Goal: Task Accomplishment & Management: Complete application form

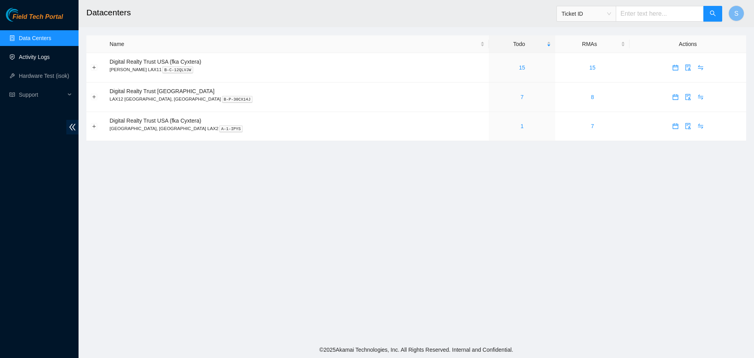
click at [47, 54] on link "Activity Logs" at bounding box center [34, 57] width 31 height 6
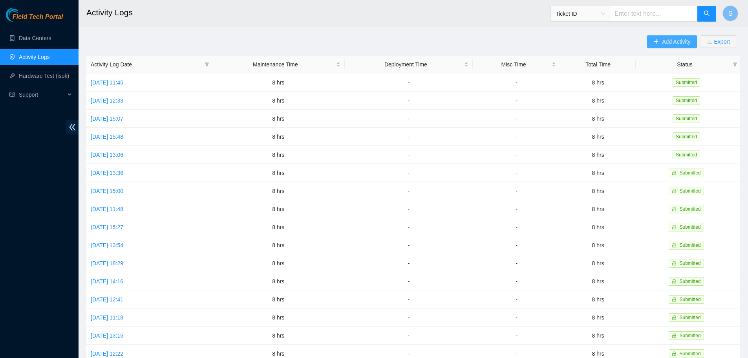
click at [675, 41] on span "Add Activity" at bounding box center [676, 41] width 28 height 9
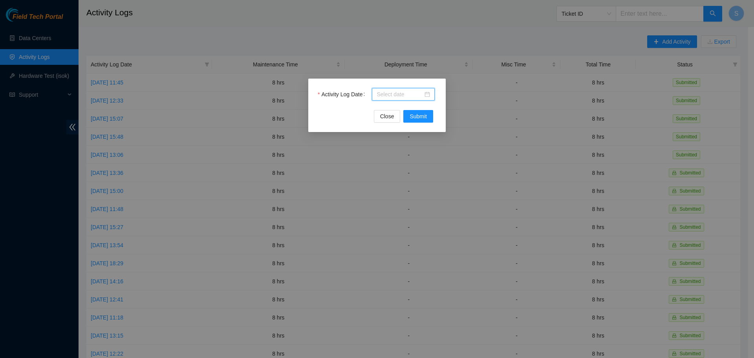
click at [388, 95] on input "Activity Log Date" at bounding box center [400, 94] width 46 height 9
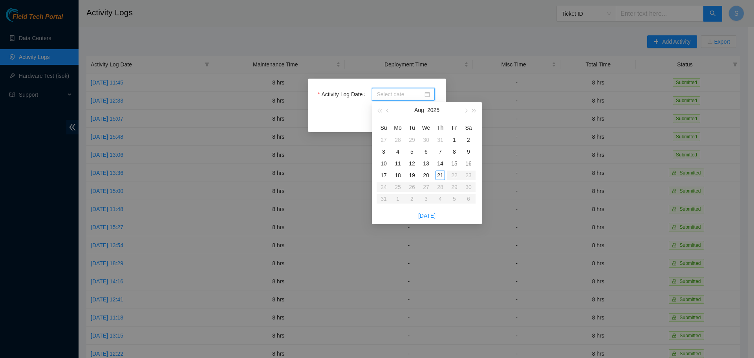
click at [395, 51] on div "Activity Log Date Close Submit" at bounding box center [377, 179] width 754 height 358
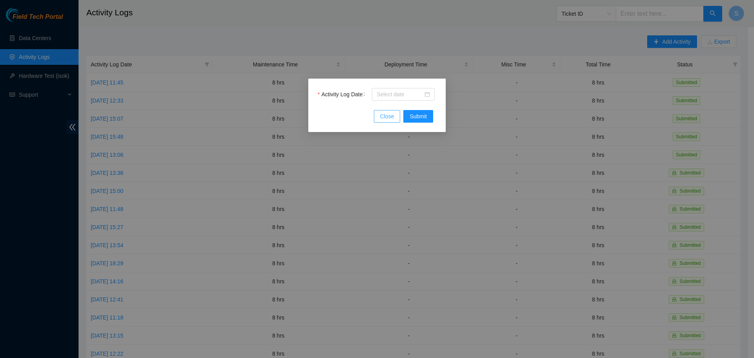
click at [380, 116] on button "Close" at bounding box center [387, 116] width 27 height 13
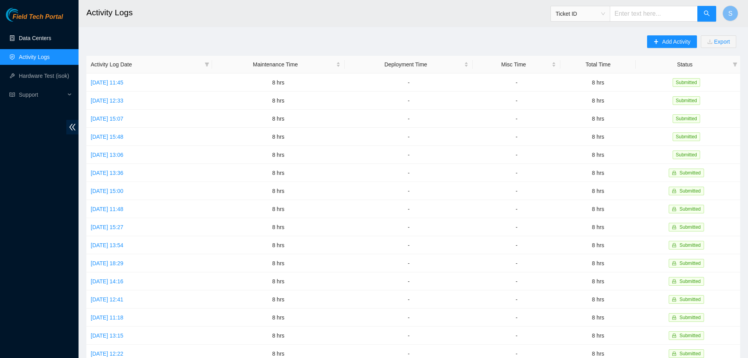
click at [51, 35] on link "Data Centers" at bounding box center [35, 38] width 32 height 6
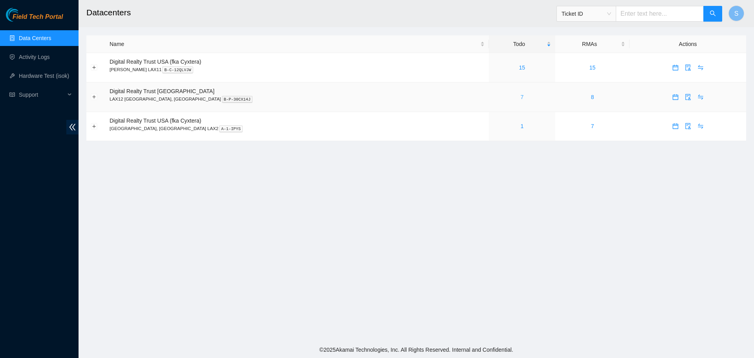
click at [520, 96] on link "7" at bounding box center [521, 97] width 3 height 6
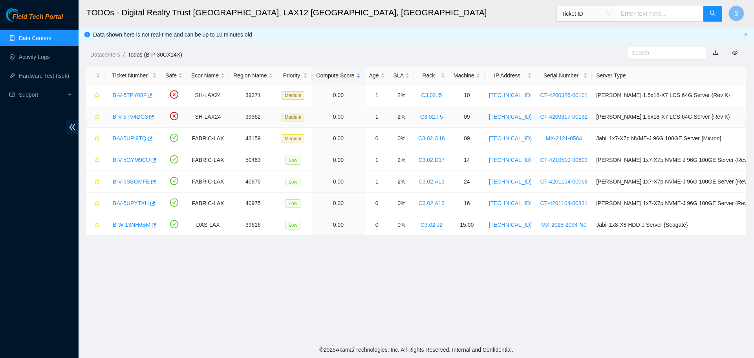
click at [130, 114] on link "B-V-5TV4DG3" at bounding box center [130, 116] width 35 height 6
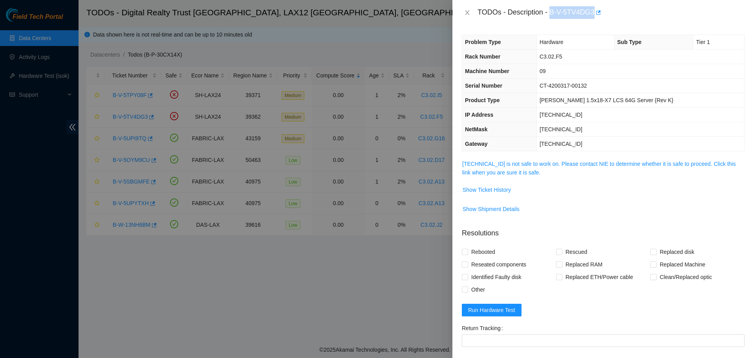
drag, startPoint x: 593, startPoint y: 11, endPoint x: 549, endPoint y: 15, distance: 43.7
click at [549, 15] on div "TODOs - Description - B-V-5TV4DG3" at bounding box center [611, 12] width 267 height 13
copy div "B-V-5TV4DG3"
click at [470, 12] on icon "close" at bounding box center [467, 12] width 6 height 6
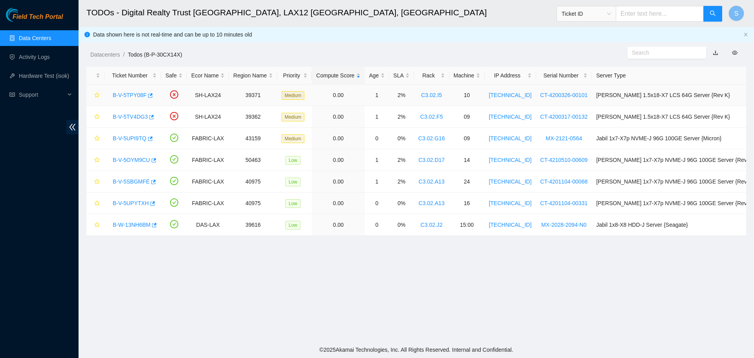
click at [136, 96] on link "B-V-5TPY08F" at bounding box center [130, 95] width 34 height 6
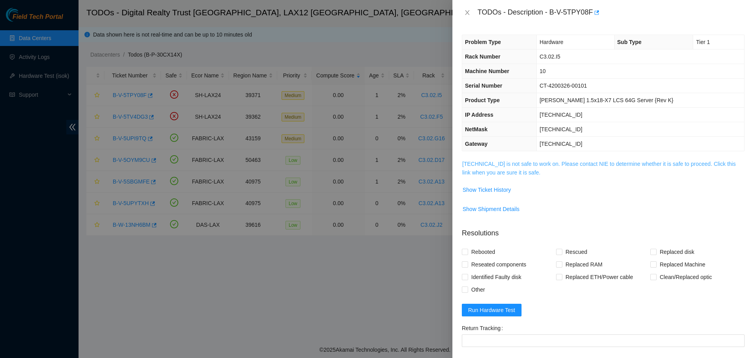
click at [540, 161] on link "[TECHNICAL_ID] is not safe to work on. Please contact NIE to determine whether …" at bounding box center [598, 168] width 273 height 15
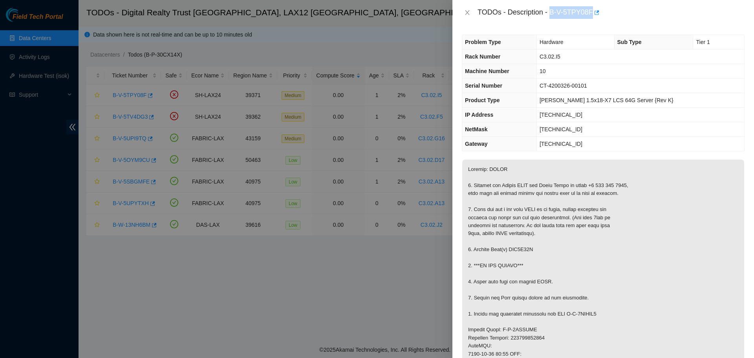
drag, startPoint x: 591, startPoint y: 13, endPoint x: 551, endPoint y: 13, distance: 40.1
click at [551, 13] on div "TODOs - Description - B-V-5TPY08F" at bounding box center [611, 12] width 267 height 13
copy div "B-V-5TPY08F"
click at [468, 9] on icon "close" at bounding box center [467, 12] width 6 height 6
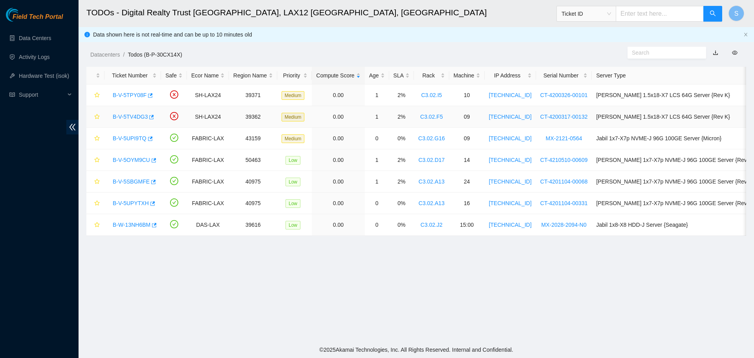
click at [120, 118] on link "B-V-5TV4DG3" at bounding box center [130, 116] width 35 height 6
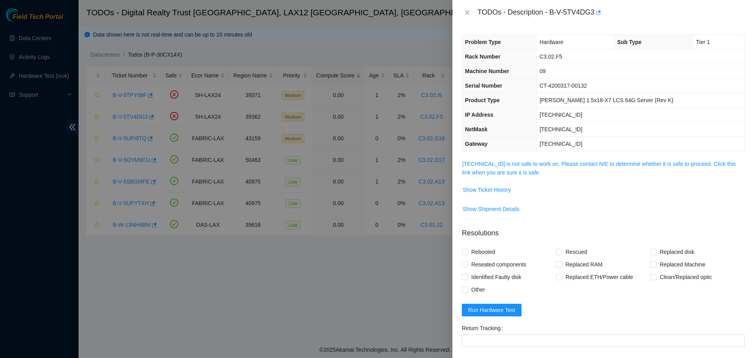
click at [469, 9] on div "TODOs - Description - B-V-5TV4DG3" at bounding box center [603, 12] width 283 height 13
click at [468, 15] on icon "close" at bounding box center [467, 12] width 6 height 6
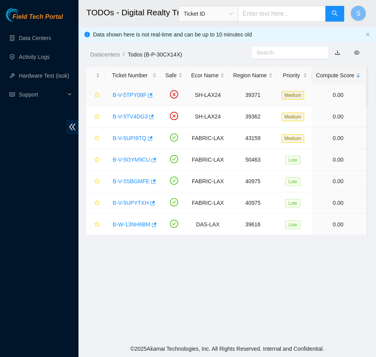
click at [127, 94] on link "B-V-5TPY08F" at bounding box center [130, 95] width 34 height 6
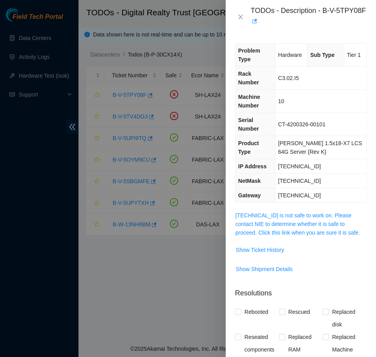
click at [307, 211] on span "[TECHNICAL_ID] is not safe to work on. Please contact NIE to determine whether …" at bounding box center [301, 224] width 131 height 26
click at [313, 212] on link "[TECHNICAL_ID] is not safe to work on. Please contact NIE to determine whether …" at bounding box center [298, 224] width 124 height 24
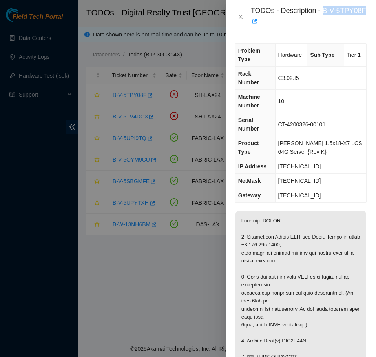
drag, startPoint x: 326, startPoint y: 11, endPoint x: 365, endPoint y: 12, distance: 39.3
click at [365, 12] on div "TODOs - Description - B-V-5TPY08F" at bounding box center [309, 16] width 116 height 21
copy div "B-V-5TPY08F"
click at [244, 17] on button "Close" at bounding box center [240, 16] width 11 height 7
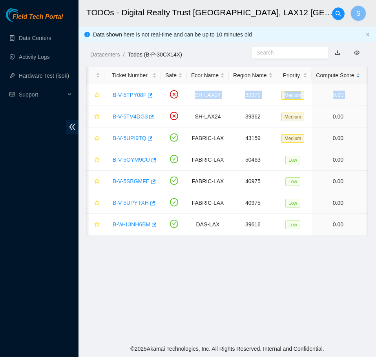
scroll to position [0, 358]
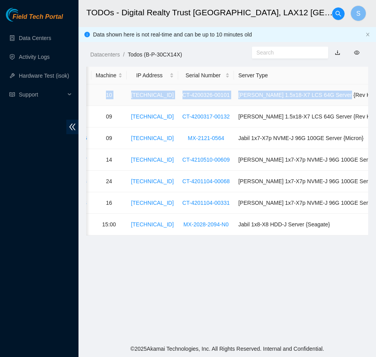
drag, startPoint x: 191, startPoint y: 95, endPoint x: 343, endPoint y: 96, distance: 151.6
click at [343, 96] on tr "B-V-5TPY08F SH-LAX24 39371 Medium 0.00 1 2% C3.02.I5 10 184.27.47.141 CT-420032…" at bounding box center [74, 95] width 691 height 22
copy tr "SH-LAX24 39371 Medium 0.00 1 2% C3.02.I5 10 184.27.47.141 CT-4200326-00101 Ciar…"
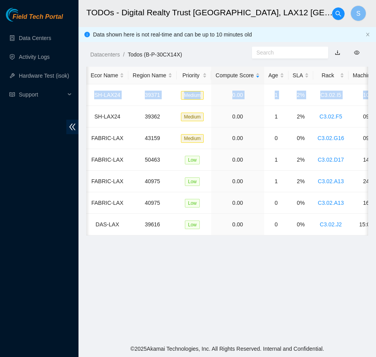
scroll to position [0, 0]
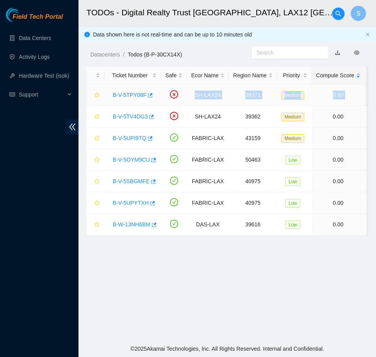
click at [134, 93] on link "B-V-5TPY08F" at bounding box center [130, 95] width 34 height 6
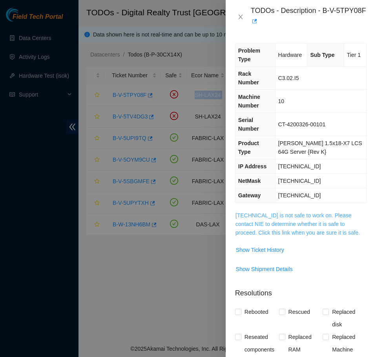
click at [280, 212] on link "[TECHNICAL_ID] is not safe to work on. Please contact NIE to determine whether …" at bounding box center [298, 224] width 124 height 24
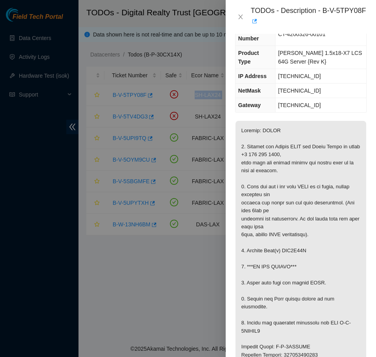
scroll to position [118, 0]
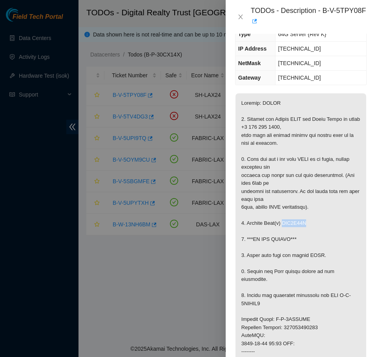
drag, startPoint x: 313, startPoint y: 207, endPoint x: 282, endPoint y: 207, distance: 30.6
click at [282, 207] on p at bounding box center [301, 323] width 131 height 461
copy p "WJG0R96F"
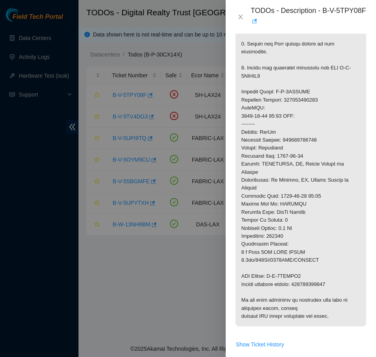
scroll to position [393, 0]
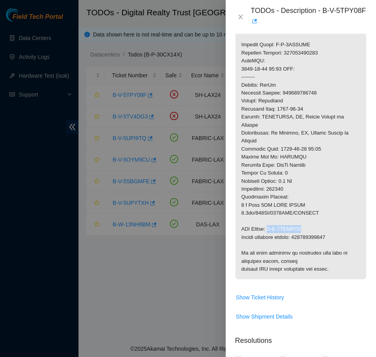
drag, startPoint x: 308, startPoint y: 202, endPoint x: 273, endPoint y: 205, distance: 34.6
click at [273, 205] on p at bounding box center [301, 49] width 131 height 461
copy p "-V-5TRCJW6"
drag, startPoint x: 337, startPoint y: 211, endPoint x: 298, endPoint y: 212, distance: 39.3
click at [298, 212] on p at bounding box center [301, 49] width 131 height 461
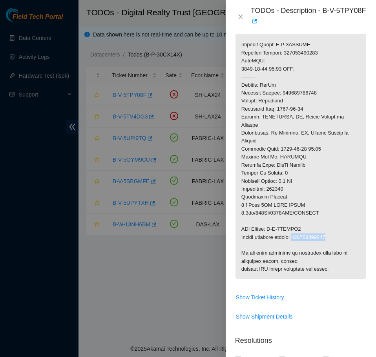
copy p "463470043484"
click at [244, 17] on button "Close" at bounding box center [240, 16] width 11 height 7
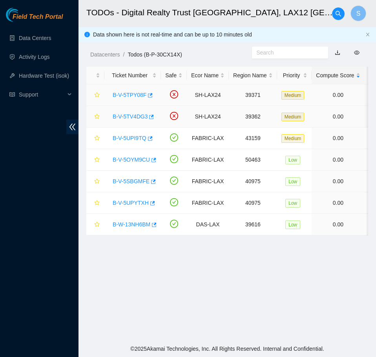
scroll to position [132, 0]
click at [139, 115] on link "B-V-5TV4DG3" at bounding box center [130, 116] width 35 height 6
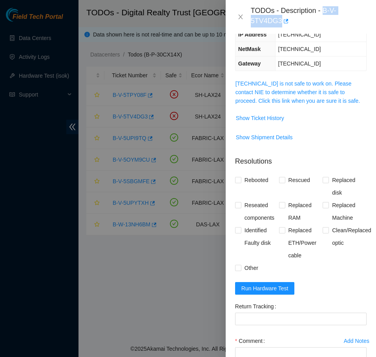
drag, startPoint x: 324, startPoint y: 9, endPoint x: 305, endPoint y: 22, distance: 22.1
click at [305, 22] on div "TODOs - Description - B-V-5TV4DG3" at bounding box center [309, 16] width 116 height 21
copy div "B-V-5TV4DG3"
click at [243, 17] on icon "close" at bounding box center [241, 17] width 6 height 6
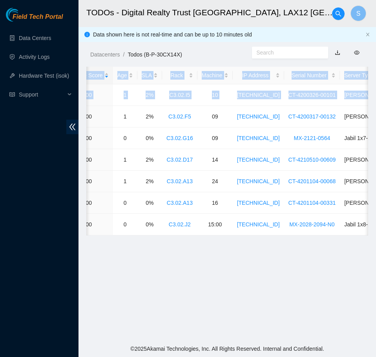
scroll to position [0, 358]
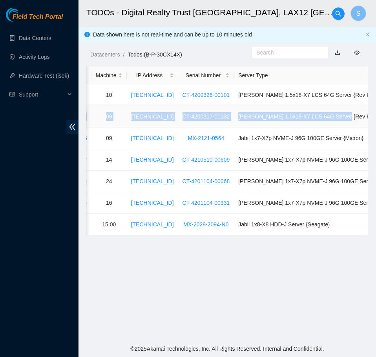
drag, startPoint x: 195, startPoint y: 115, endPoint x: 356, endPoint y: 119, distance: 161.4
click at [356, 119] on tr "B-V-5TV4DG3 SH-LAX24 39362 Medium 0.00 1 2% C3.02.F5 09 184.28.73.140 CT-420031…" at bounding box center [74, 117] width 691 height 22
copy tr "SH-LAX24 39362 Medium 0.00 1 2% C3.02.F5 09 184.28.73.140 CT-4200317-00132 Ciar…"
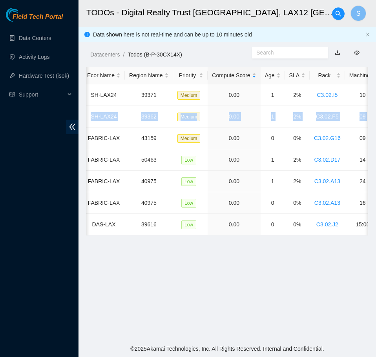
scroll to position [0, 0]
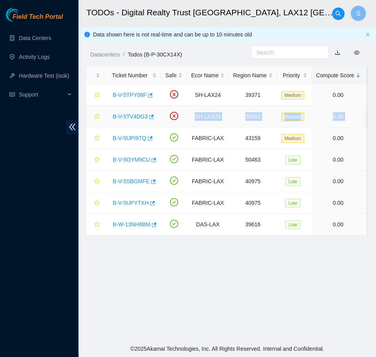
click at [132, 115] on link "B-V-5TV4DG3" at bounding box center [130, 116] width 35 height 6
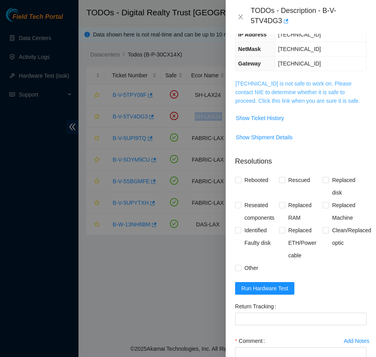
click at [327, 81] on link "[TECHNICAL_ID] is not safe to work on. Please contact NIE to determine whether …" at bounding box center [298, 93] width 124 height 24
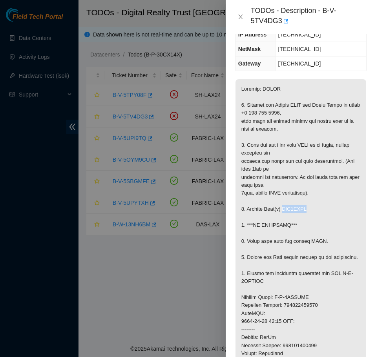
drag, startPoint x: 306, startPoint y: 192, endPoint x: 284, endPoint y: 193, distance: 21.6
click at [284, 193] on p at bounding box center [301, 301] width 131 height 445
copy p "WJG0LWRC"
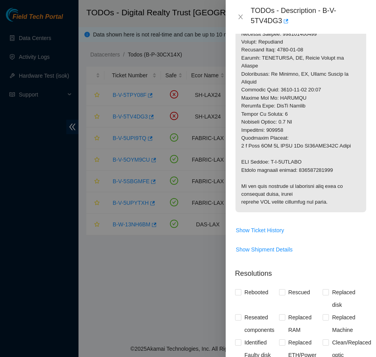
scroll to position [446, 0]
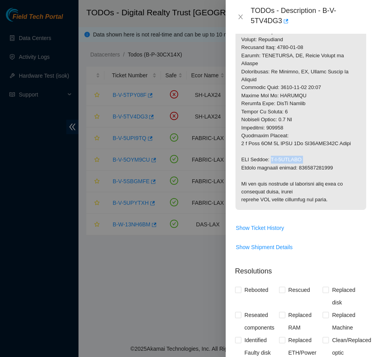
drag, startPoint x: 315, startPoint y: 146, endPoint x: 272, endPoint y: 146, distance: 42.8
copy p "B-V-5TWAYDS"
drag, startPoint x: 339, startPoint y: 150, endPoint x: 298, endPoint y: 151, distance: 41.3
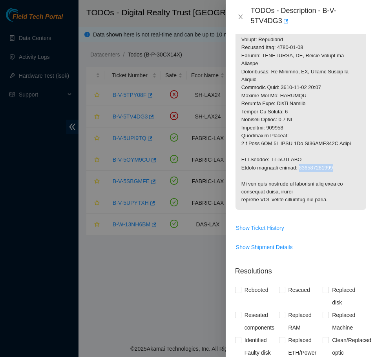
copy p "463470043749"
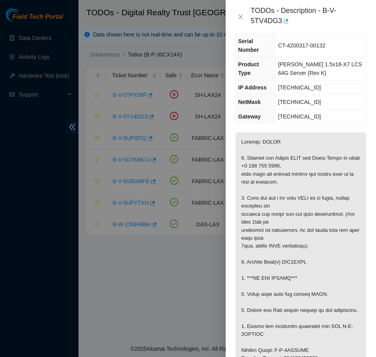
scroll to position [0, 0]
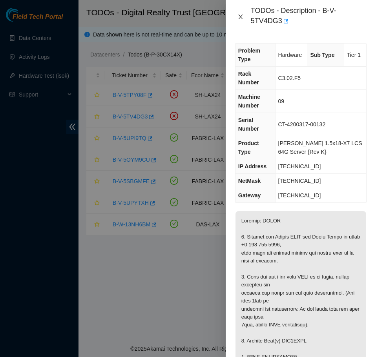
click at [240, 14] on icon "close" at bounding box center [241, 17] width 6 height 6
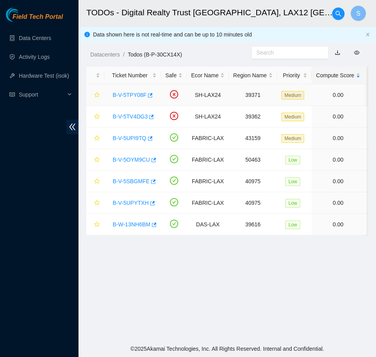
click at [124, 93] on link "B-V-5TPY08F" at bounding box center [130, 95] width 34 height 6
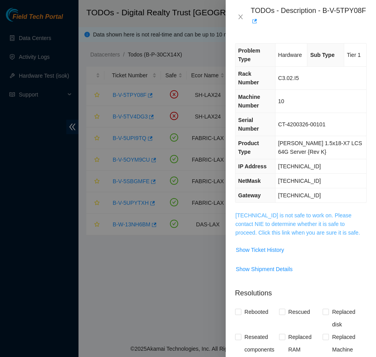
click at [317, 214] on link "[TECHNICAL_ID] is not safe to work on. Please contact NIE to determine whether …" at bounding box center [298, 224] width 124 height 24
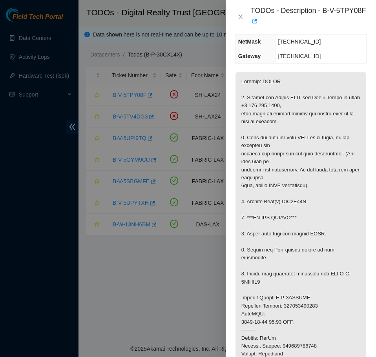
scroll to position [157, 0]
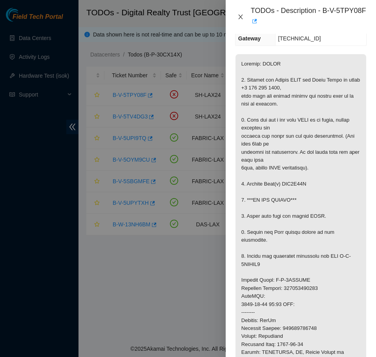
click at [238, 17] on icon "close" at bounding box center [241, 17] width 6 height 6
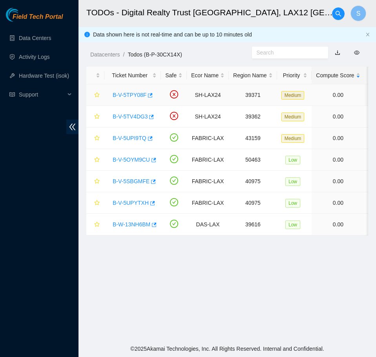
click at [121, 95] on link "B-V-5TPY08F" at bounding box center [130, 95] width 34 height 6
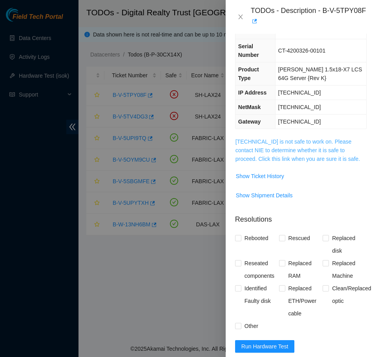
scroll to position [53, 0]
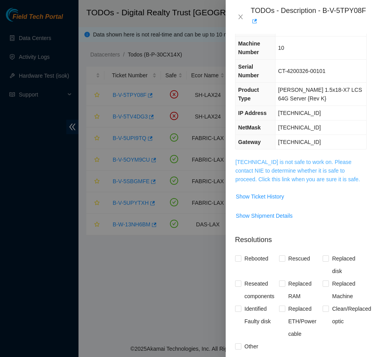
click at [328, 161] on link "[TECHNICAL_ID] is not safe to work on. Please contact NIE to determine whether …" at bounding box center [298, 171] width 124 height 24
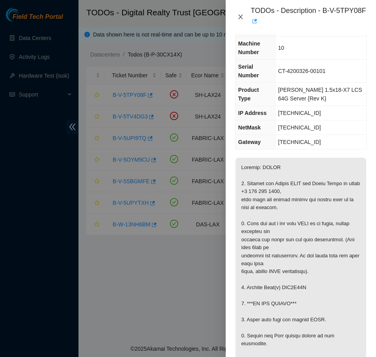
click at [242, 18] on icon "close" at bounding box center [241, 17] width 6 height 6
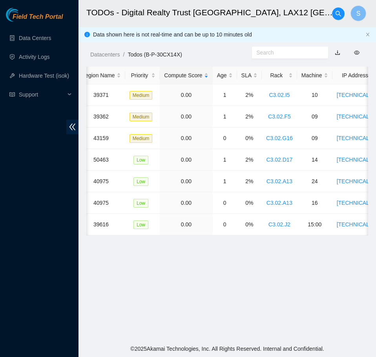
scroll to position [0, 0]
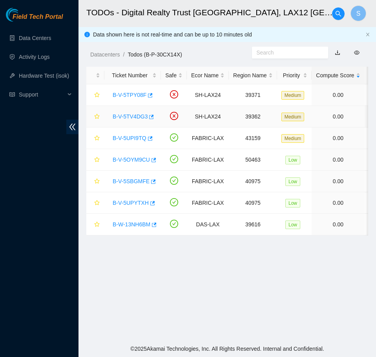
click at [125, 117] on link "B-V-5TV4DG3" at bounding box center [130, 116] width 35 height 6
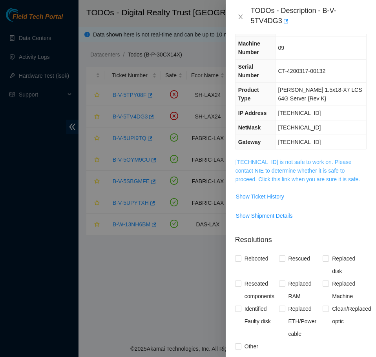
click at [333, 159] on link "[TECHNICAL_ID] is not safe to work on. Please contact NIE to determine whether …" at bounding box center [298, 171] width 124 height 24
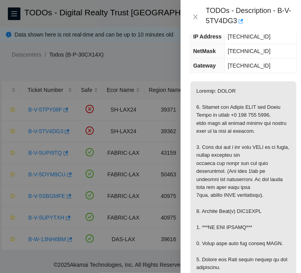
scroll to position [196, 0]
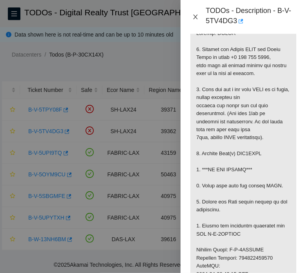
click at [197, 19] on icon "close" at bounding box center [196, 17] width 4 height 5
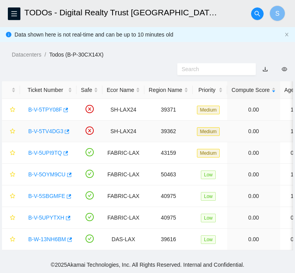
click at [40, 134] on link "B-V-5TV4DG3" at bounding box center [45, 131] width 35 height 6
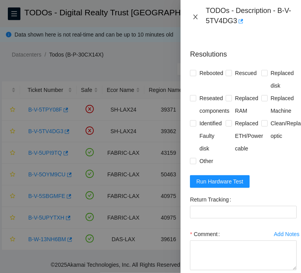
click at [194, 15] on icon "close" at bounding box center [196, 17] width 4 height 5
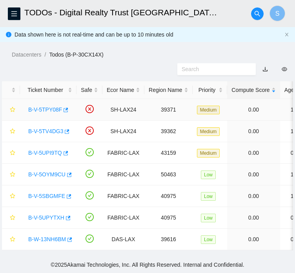
click at [46, 113] on link "B-V-5TPY08F" at bounding box center [45, 109] width 34 height 6
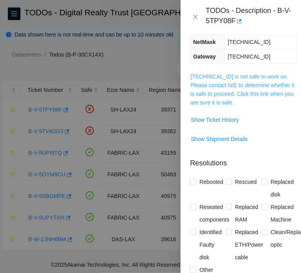
click at [256, 84] on link "[TECHNICAL_ID] is not safe to work on. Please contact NIE to determine whether …" at bounding box center [242, 89] width 104 height 32
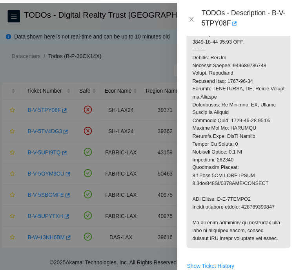
scroll to position [432, 0]
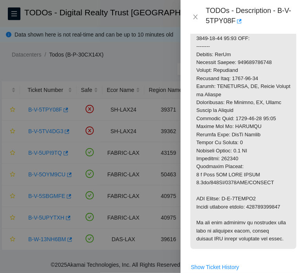
click at [194, 21] on div "TODOs - Description - B-V-5TPY08F" at bounding box center [241, 16] width 102 height 21
click at [195, 19] on icon "close" at bounding box center [195, 17] width 6 height 6
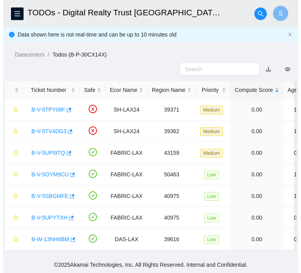
scroll to position [225, 0]
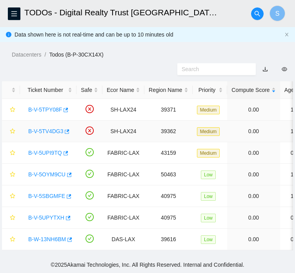
drag, startPoint x: 51, startPoint y: 156, endPoint x: 59, endPoint y: 157, distance: 8.3
click at [51, 134] on link "B-V-5TV4DG3" at bounding box center [45, 131] width 35 height 6
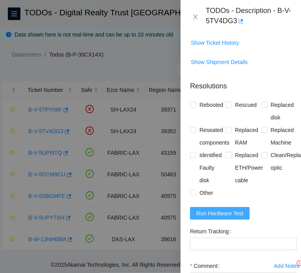
scroll to position [285, 0]
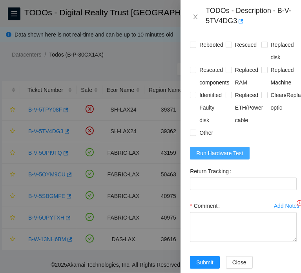
click at [224, 149] on span "Run Hardware Test" at bounding box center [219, 153] width 47 height 9
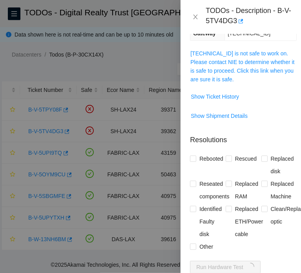
scroll to position [167, 0]
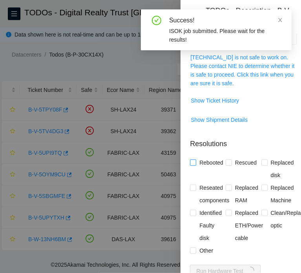
click at [213, 156] on span "Rebooted" at bounding box center [211, 162] width 30 height 13
click at [196, 159] on input "Rebooted" at bounding box center [192, 161] width 5 height 5
checkbox input "true"
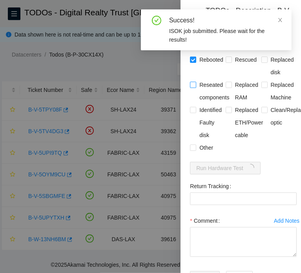
scroll to position [245, 0]
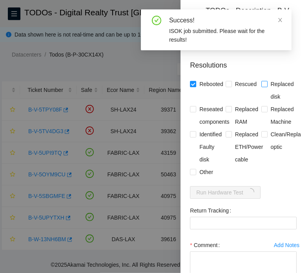
click at [276, 83] on span "Replaced disk" at bounding box center [282, 90] width 29 height 25
click at [267, 83] on input "Replaced disk" at bounding box center [264, 83] width 5 height 5
checkbox input "true"
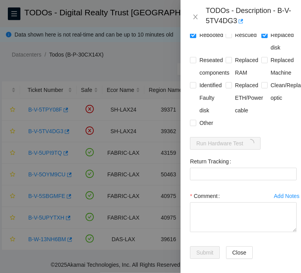
scroll to position [302, 0]
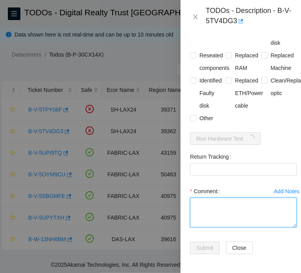
click at [241, 198] on textarea "Comment" at bounding box center [243, 213] width 107 height 30
paste textarea "B-V-5TV4DG3 SH-LAX24 39362 Medium 0.00 1 2% C3.02.F5 09 184.28.73.140 CT-420031…"
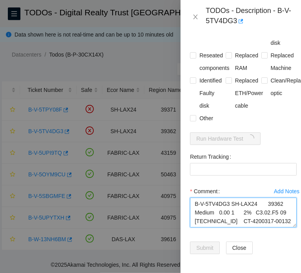
scroll to position [170, 0]
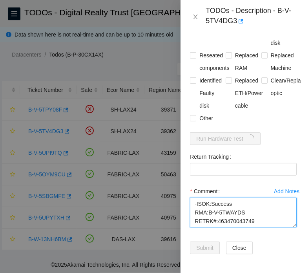
type textarea "B-V-5TV4DG3 SH-LAX24 39362 Medium 0.00 1 2% C3.02.F5 09 184.28.73.140 CT-420031…"
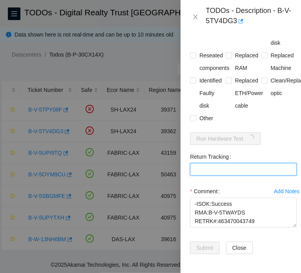
click at [231, 163] on Tracking "Return Tracking" at bounding box center [243, 169] width 107 height 13
paste Tracking "463470043749"
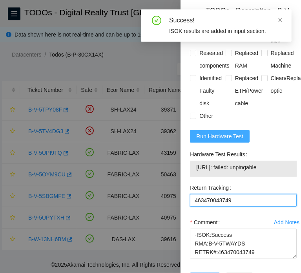
type Tracking "463470043749"
click at [240, 132] on span "Run Hardware Test" at bounding box center [219, 136] width 47 height 9
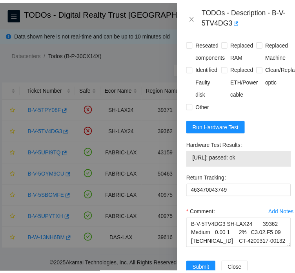
scroll to position [335, 0]
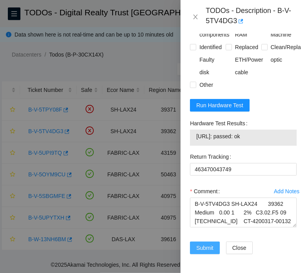
click at [210, 243] on span "Submit" at bounding box center [204, 247] width 17 height 9
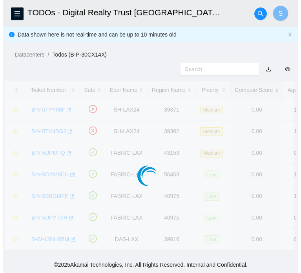
scroll to position [224, 0]
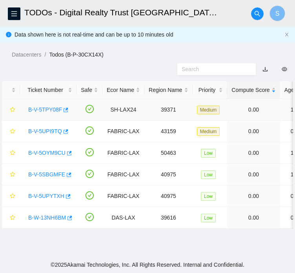
click at [52, 113] on link "B-V-5TPY08F" at bounding box center [45, 109] width 34 height 6
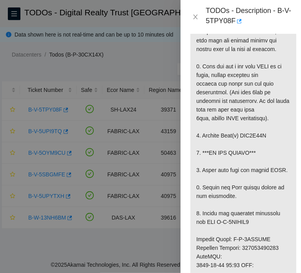
scroll to position [811, 0]
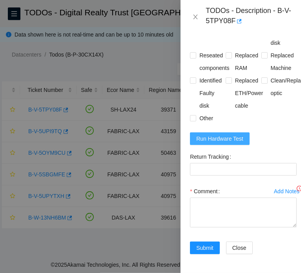
click at [239, 134] on span "Run Hardware Test" at bounding box center [219, 138] width 47 height 9
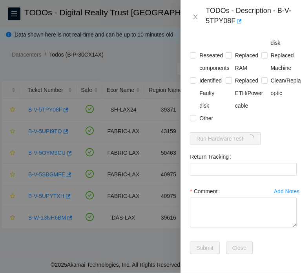
scroll to position [732, 0]
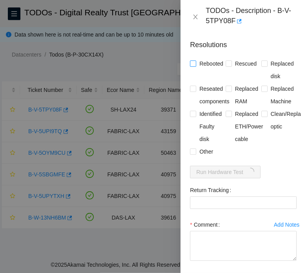
click at [214, 70] on span "Rebooted" at bounding box center [211, 63] width 30 height 13
click at [196, 66] on input "Rebooted" at bounding box center [192, 62] width 5 height 5
checkbox input "true"
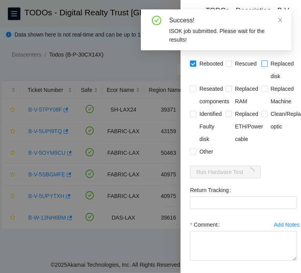
click at [270, 82] on span "Replaced disk" at bounding box center [282, 69] width 29 height 25
click at [267, 66] on input "Replaced disk" at bounding box center [264, 62] width 5 height 5
checkbox input "true"
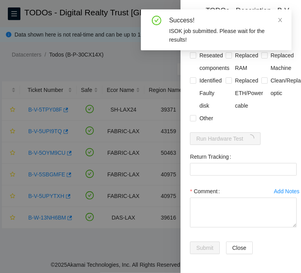
scroll to position [811, 0]
click at [259, 200] on textarea "Comment" at bounding box center [243, 213] width 107 height 30
paste textarea "B-V-5TPY08F SH-LAX24 39371 Medium 0.00 1 2% C3.02.I5 10 184.27.47.141 CT-420032…"
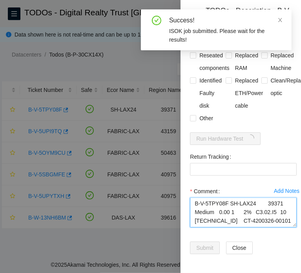
scroll to position [170, 0]
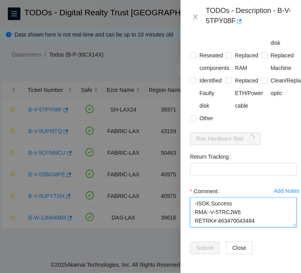
type textarea "B-V-5TPY08F SH-LAX24 39371 Medium 0.00 1 2% C3.02.I5 10 184.27.47.141 CT-420032…"
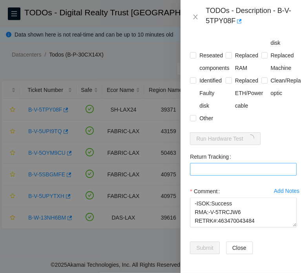
drag, startPoint x: 204, startPoint y: 150, endPoint x: 216, endPoint y: 157, distance: 13.4
click at [204, 150] on label "Return Tracking" at bounding box center [212, 156] width 44 height 13
click at [204, 163] on Tracking "Return Tracking" at bounding box center [243, 169] width 107 height 13
click at [216, 163] on Tracking "Return Tracking" at bounding box center [243, 169] width 107 height 13
paste Tracking "463470043484"
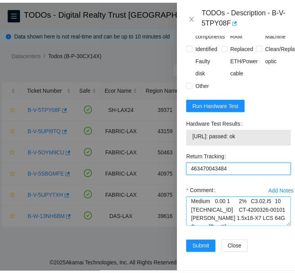
scroll to position [0, 0]
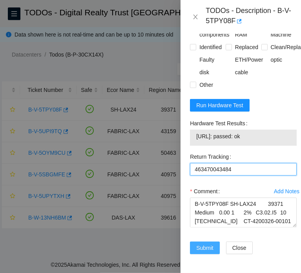
type Tracking "463470043484"
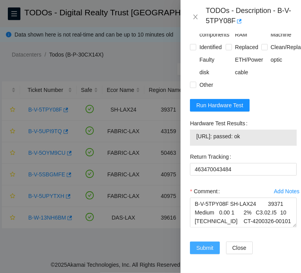
click at [209, 243] on span "Submit" at bounding box center [204, 247] width 17 height 9
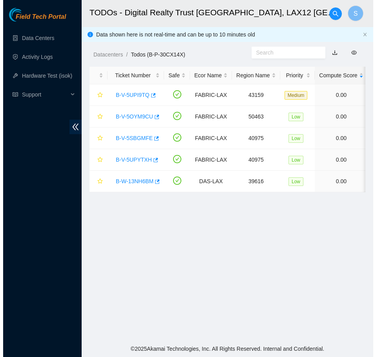
scroll to position [161, 0]
